Goal: Task Accomplishment & Management: Find specific page/section

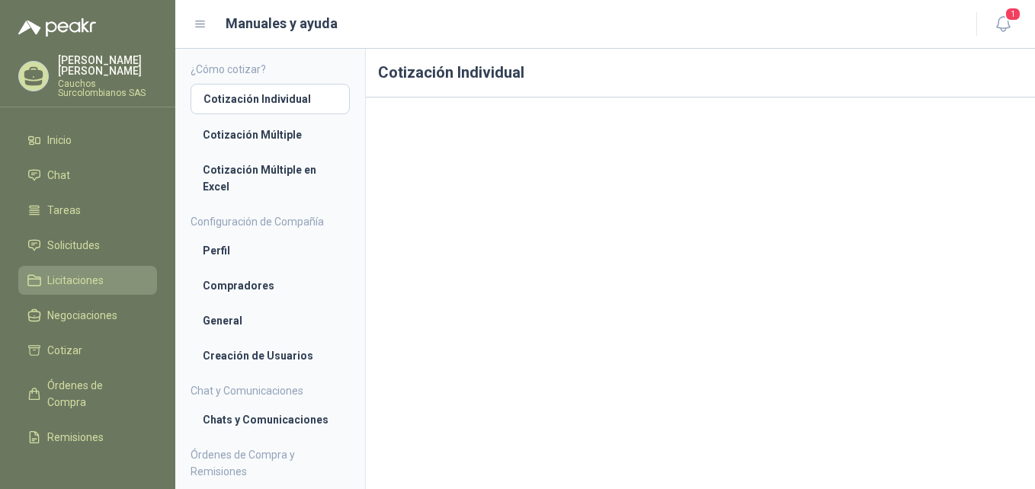
click at [88, 275] on span "Licitaciones" at bounding box center [75, 280] width 56 height 17
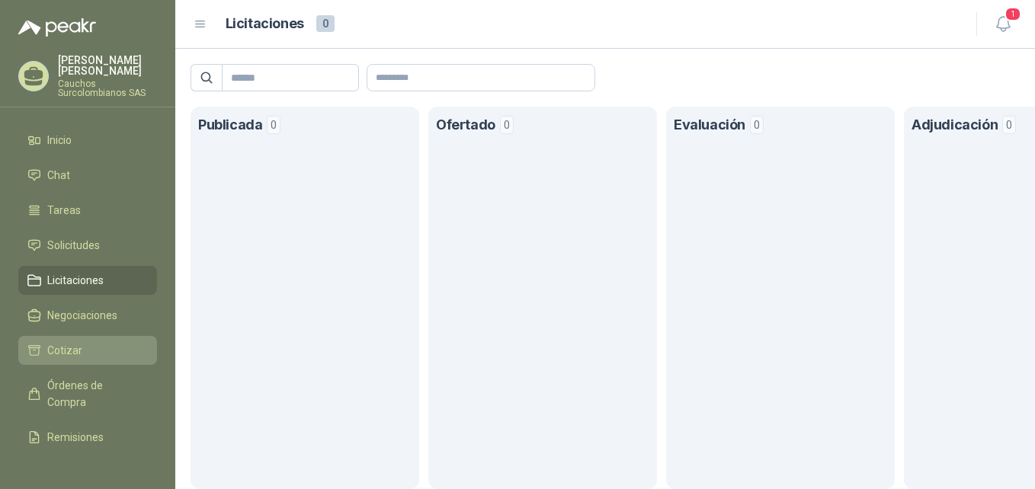
click at [79, 345] on span "Cotizar" at bounding box center [64, 350] width 35 height 17
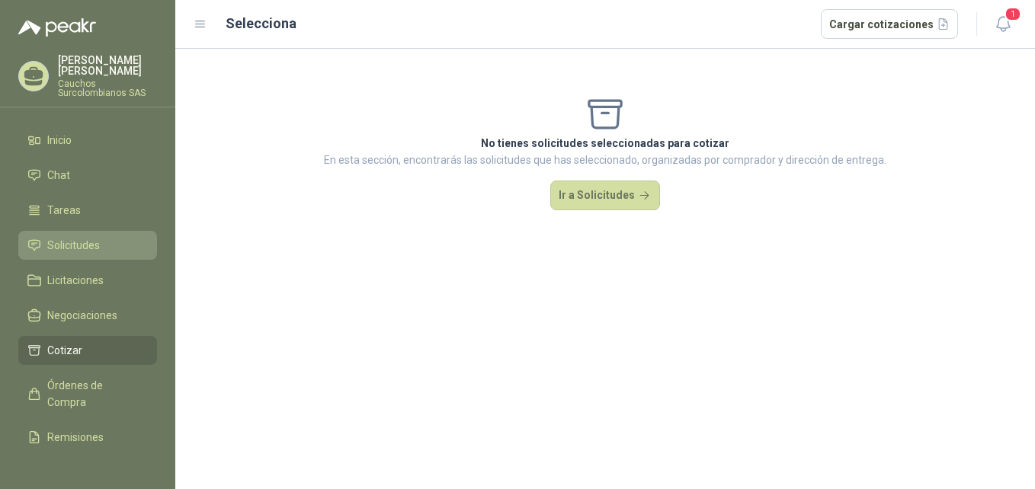
click at [86, 237] on span "Solicitudes" at bounding box center [73, 245] width 53 height 17
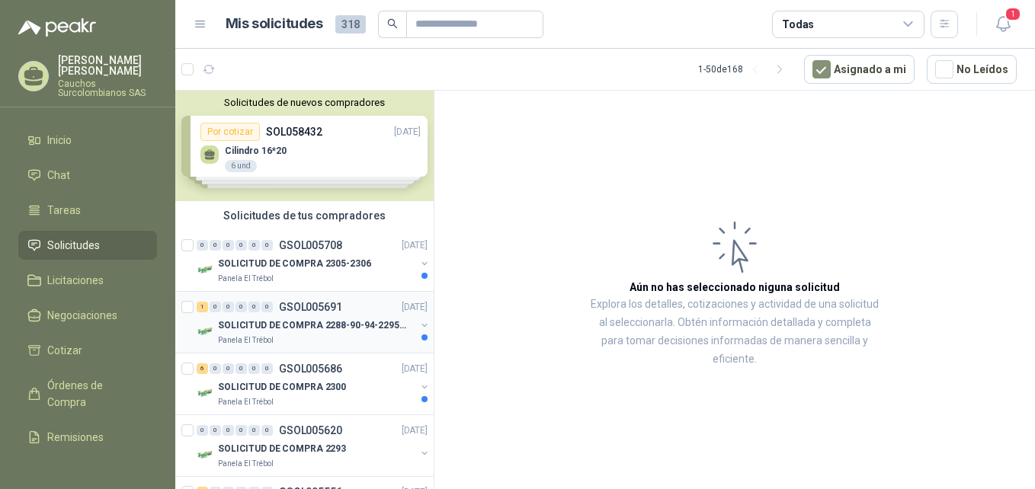
click at [341, 324] on p "SOLICITUD DE COMPRA 2288-90-94-2295-96-2301-02-04" at bounding box center [313, 325] width 190 height 14
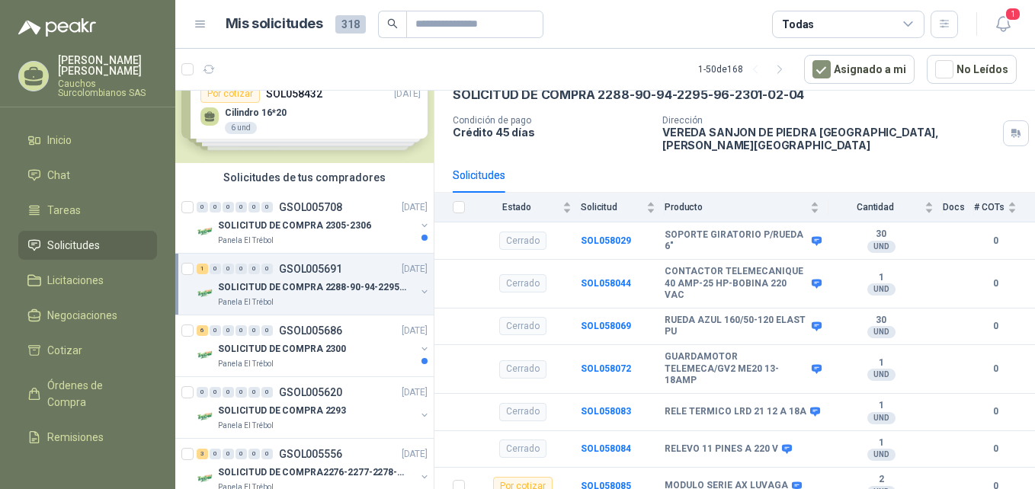
scroll to position [94, 0]
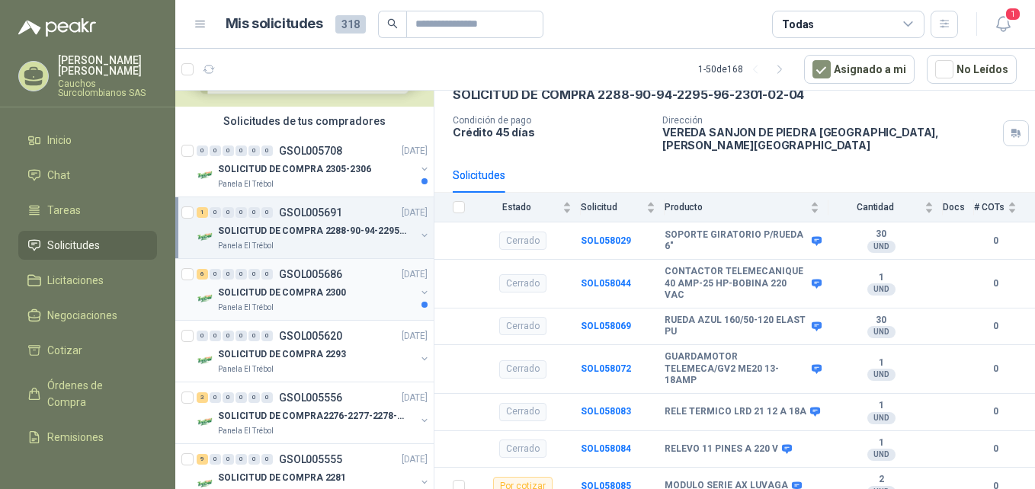
click at [371, 291] on div "SOLICITUD DE COMPRA 2300" at bounding box center [316, 292] width 197 height 18
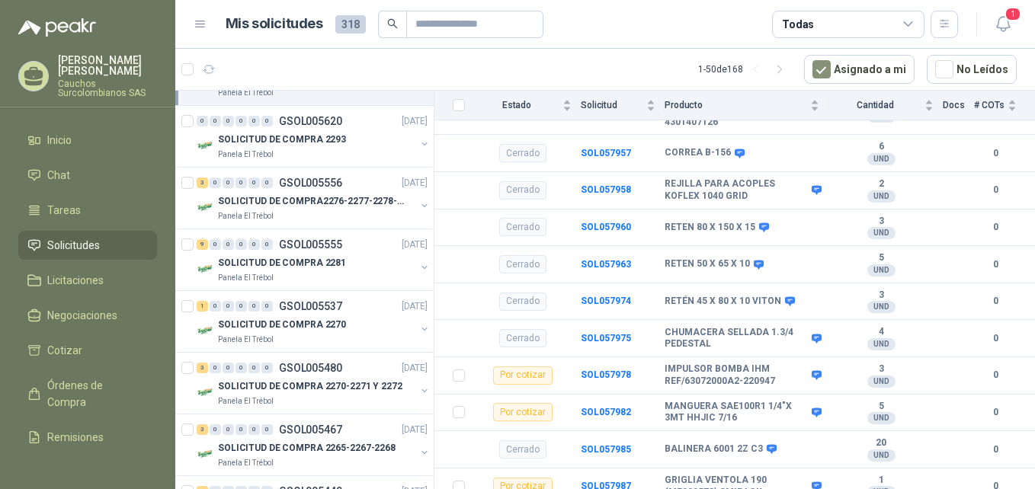
scroll to position [322, 0]
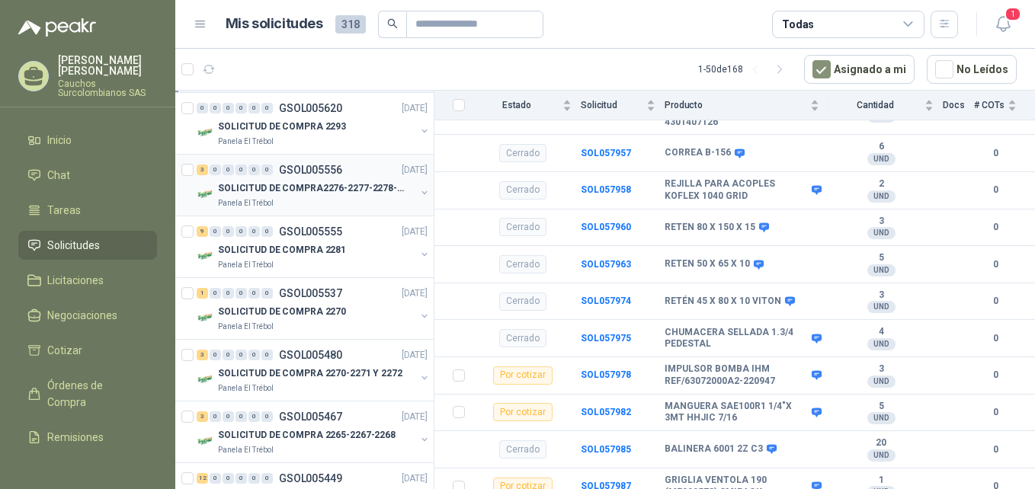
click at [354, 182] on p "SOLICITUD DE COMPRA2276-2277-2278-2284-2285-" at bounding box center [313, 188] width 190 height 14
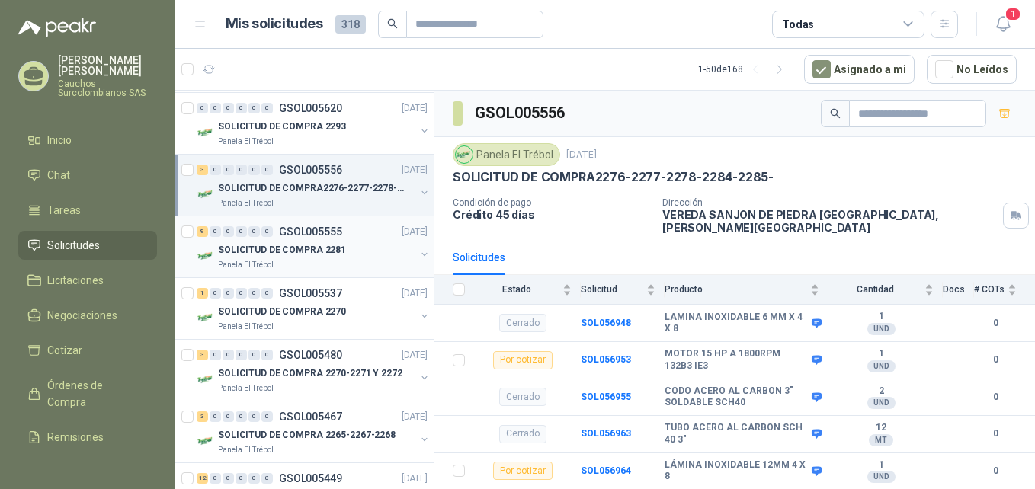
click at [356, 248] on div "SOLICITUD DE COMPRA 2281" at bounding box center [316, 250] width 197 height 18
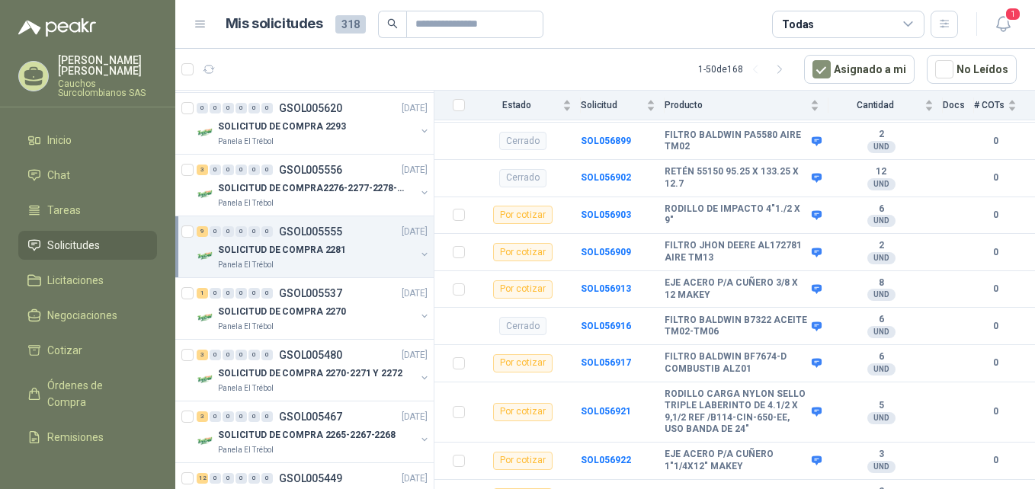
scroll to position [453, 0]
